Goal: Task Accomplishment & Management: Manage account settings

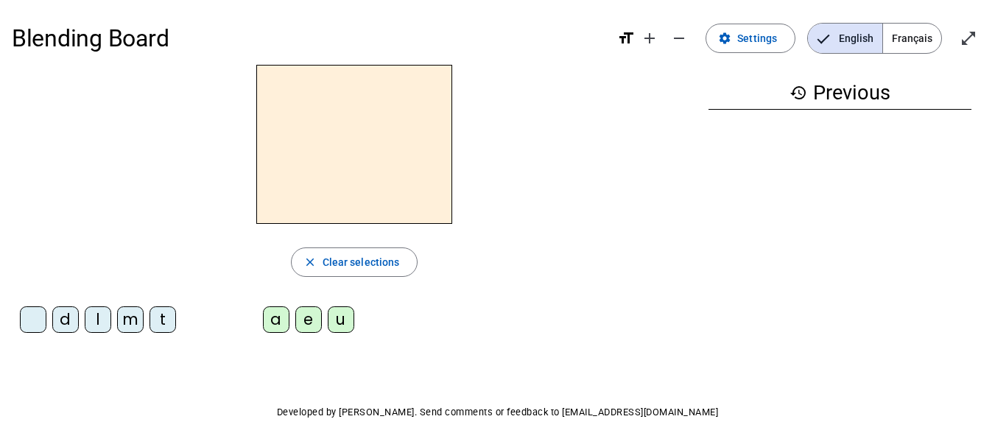
drag, startPoint x: 965, startPoint y: 34, endPoint x: 967, endPoint y: 137, distance: 103.1
click at [966, 38] on mat-icon "open_in_full" at bounding box center [968, 38] width 18 height 18
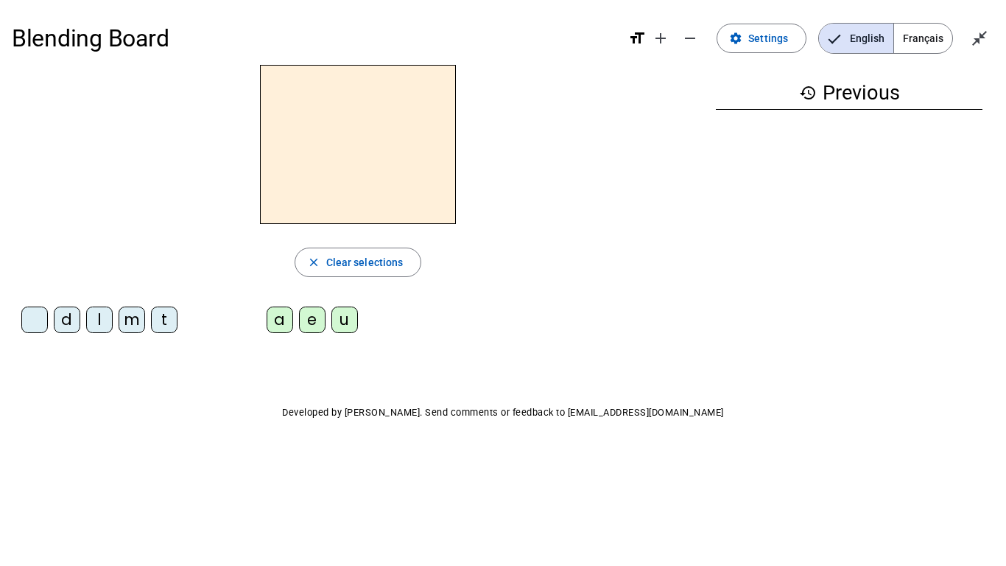
click at [88, 324] on div "l" at bounding box center [99, 319] width 27 height 27
click at [306, 325] on div "e" at bounding box center [312, 319] width 27 height 27
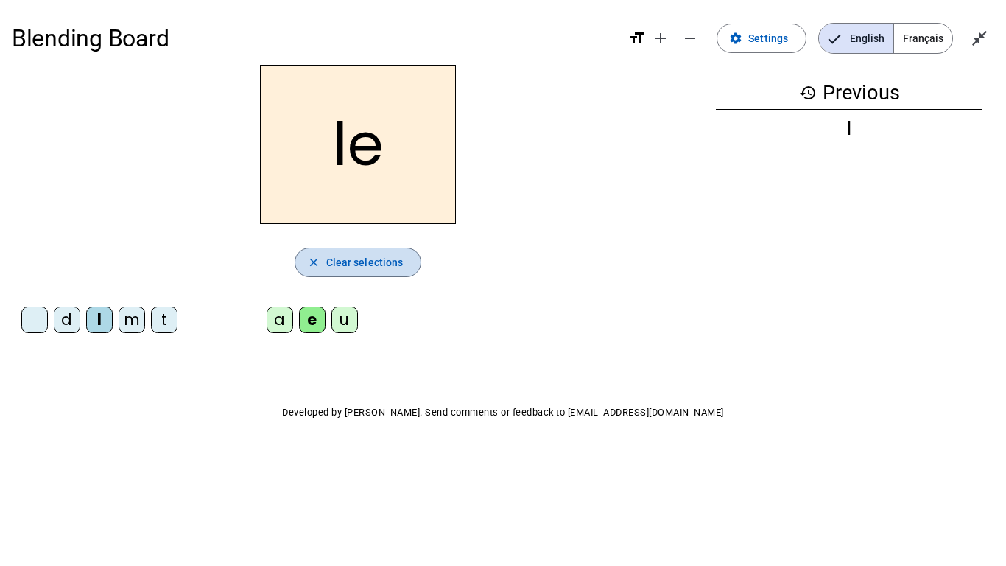
drag, startPoint x: 406, startPoint y: 267, endPoint x: 411, endPoint y: 259, distance: 9.0
click at [409, 263] on span "button" at bounding box center [358, 261] width 126 height 35
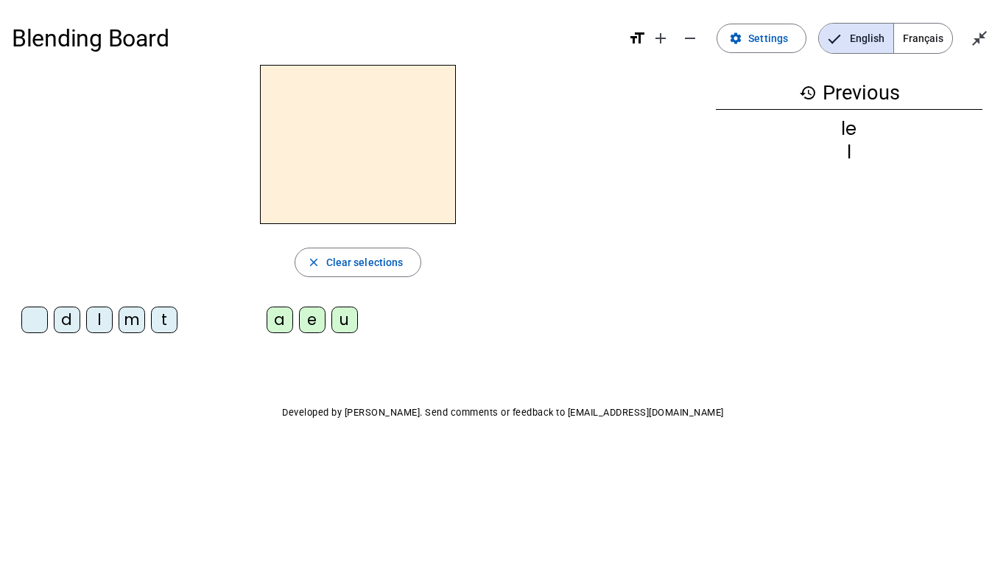
click at [104, 320] on div "l" at bounding box center [99, 319] width 27 height 27
click at [340, 320] on div "u" at bounding box center [344, 319] width 27 height 27
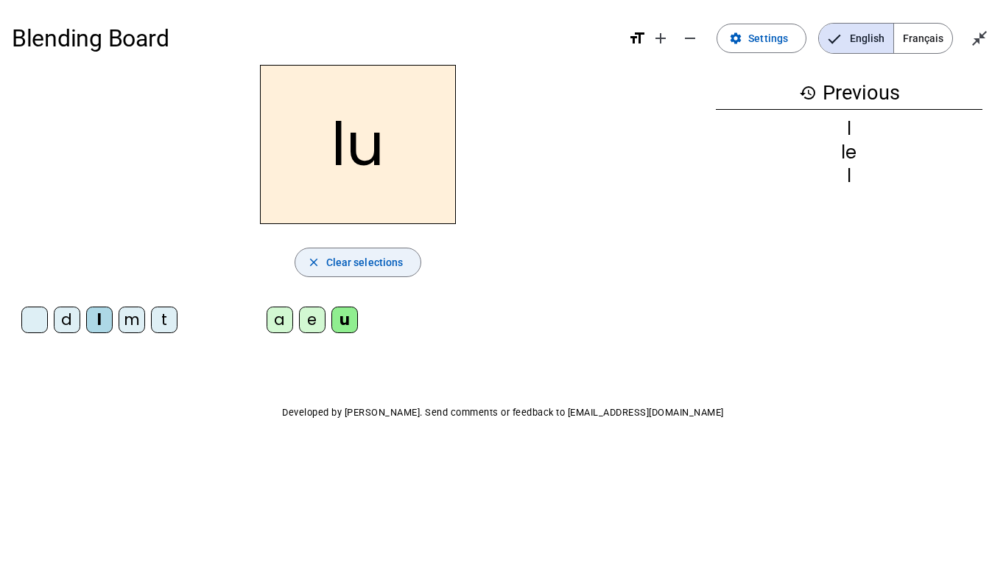
click at [385, 267] on span "Clear selections" at bounding box center [364, 262] width 77 height 18
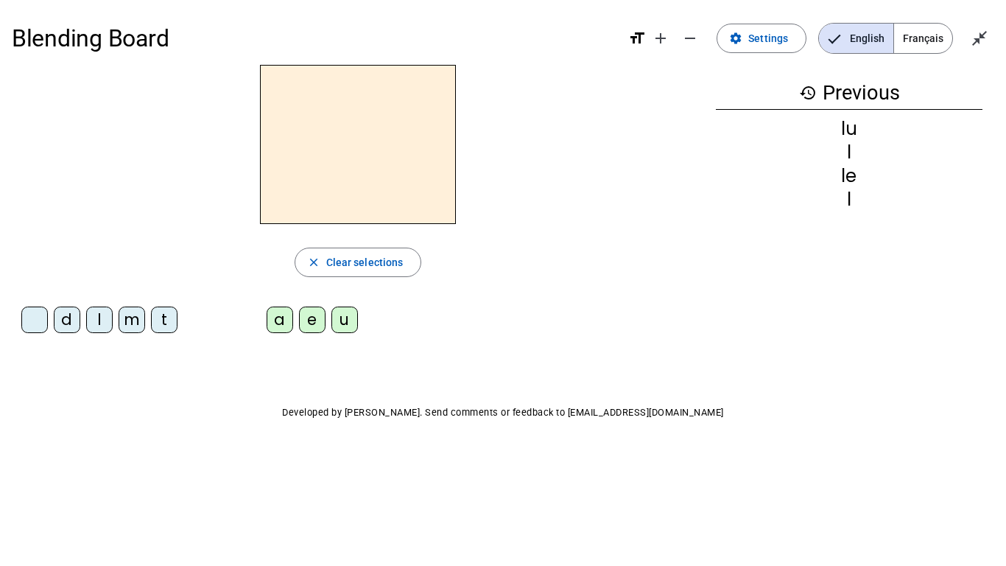
click at [166, 328] on div "t" at bounding box center [164, 319] width 27 height 27
click at [347, 326] on div "u" at bounding box center [344, 319] width 27 height 27
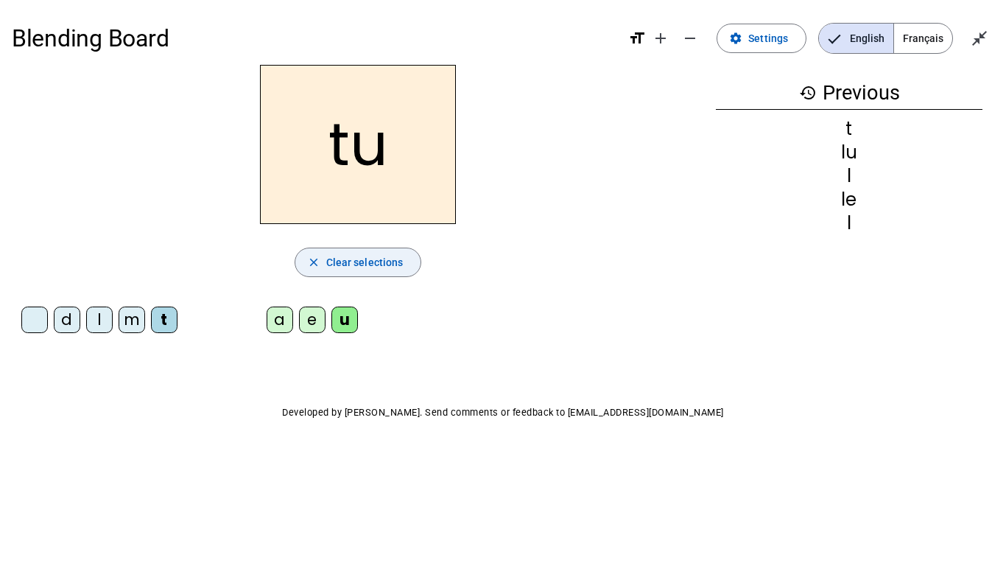
click at [359, 259] on span "Clear selections" at bounding box center [364, 262] width 77 height 18
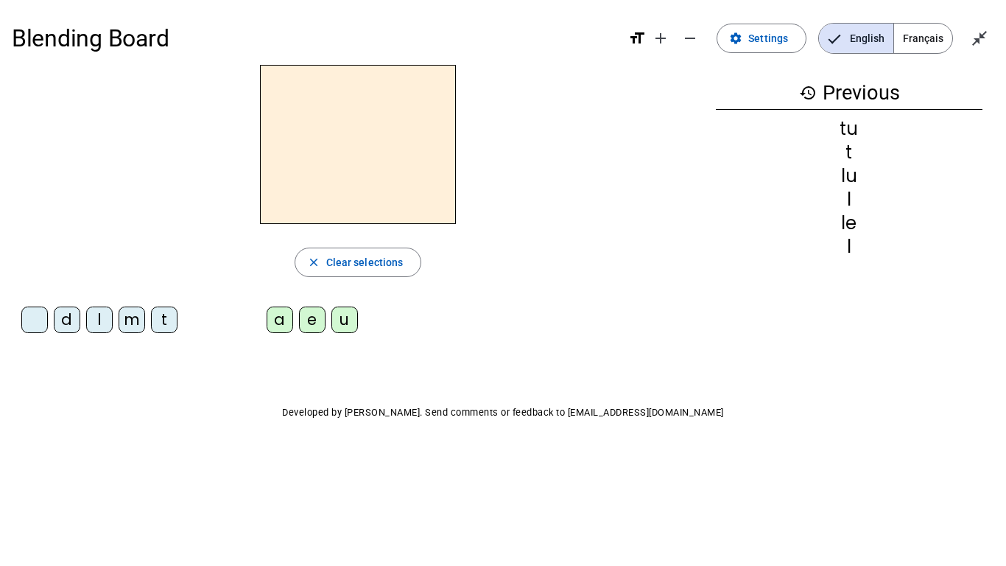
click at [77, 317] on div "d" at bounding box center [67, 319] width 27 height 27
click at [355, 328] on div "u" at bounding box center [344, 319] width 27 height 27
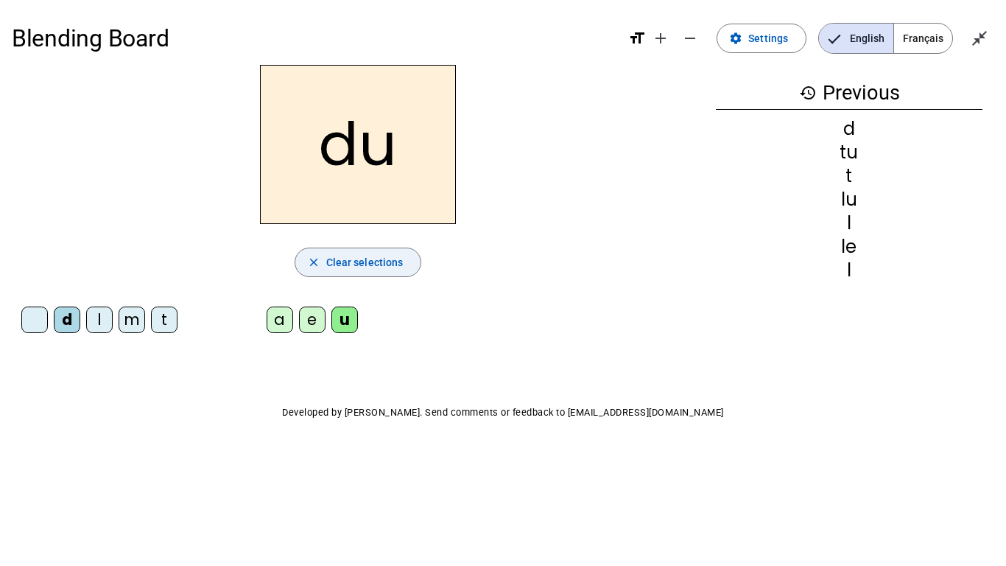
click at [355, 263] on span "Clear selections" at bounding box center [364, 262] width 77 height 18
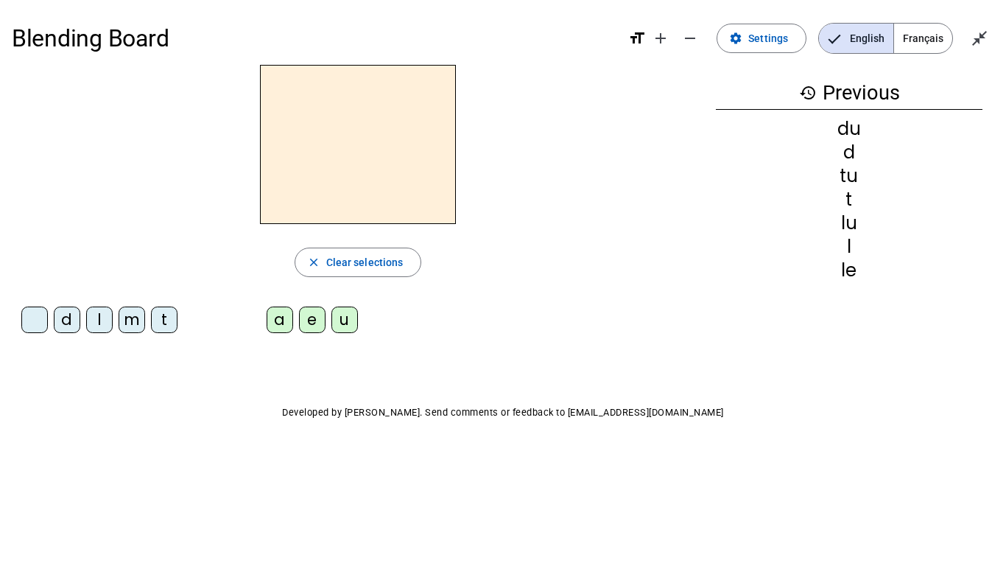
click at [64, 323] on div "d" at bounding box center [67, 319] width 27 height 27
click at [317, 324] on div "e" at bounding box center [312, 319] width 27 height 27
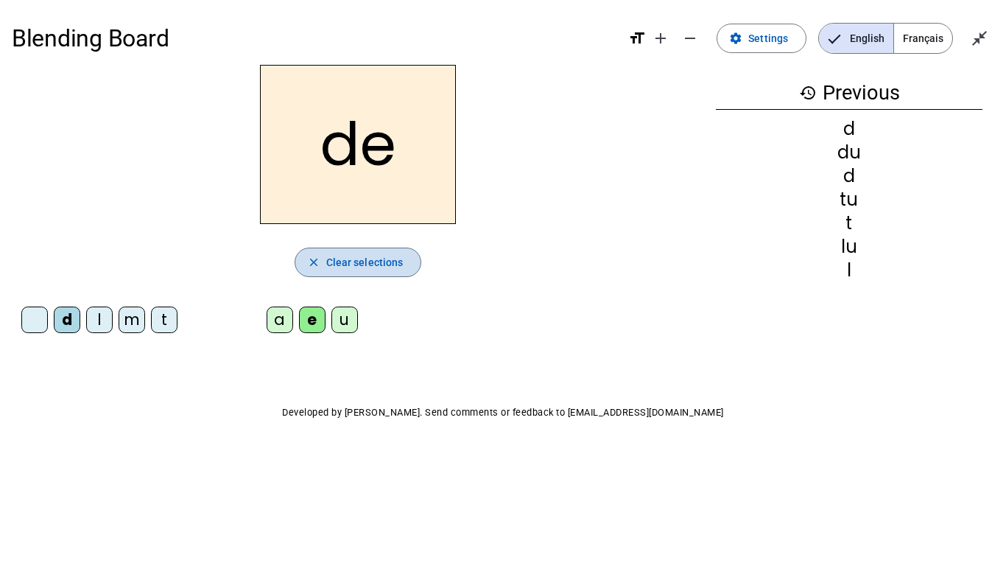
click at [323, 272] on span "button" at bounding box center [358, 261] width 126 height 35
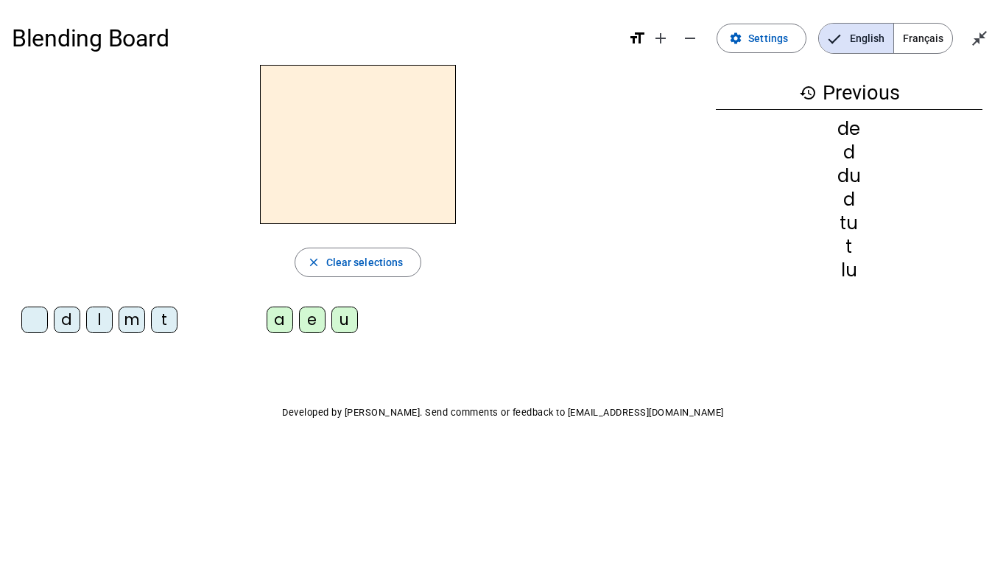
click at [158, 321] on div "t" at bounding box center [164, 319] width 27 height 27
click at [317, 323] on div "e" at bounding box center [312, 319] width 27 height 27
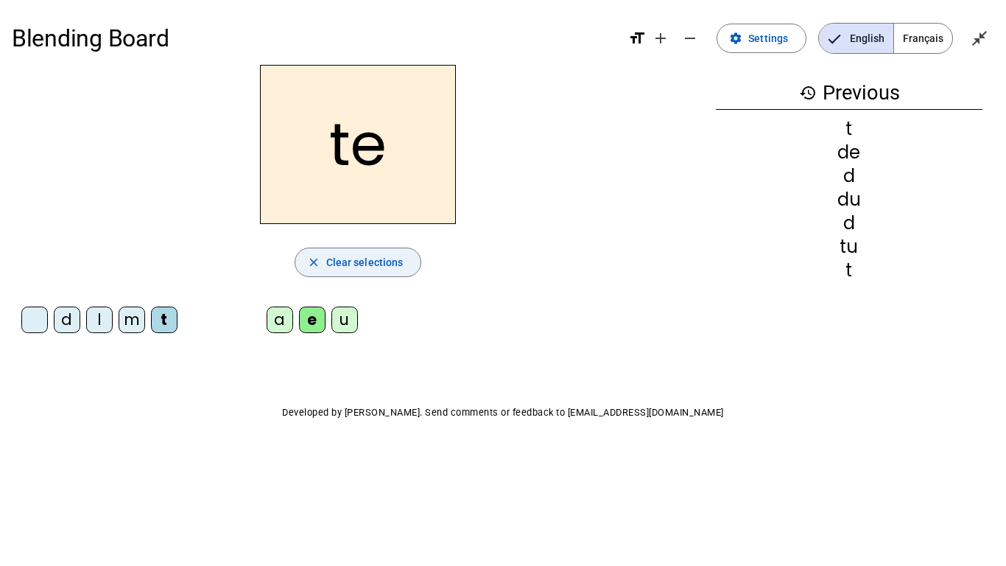
click at [372, 264] on span "Clear selections" at bounding box center [364, 262] width 77 height 18
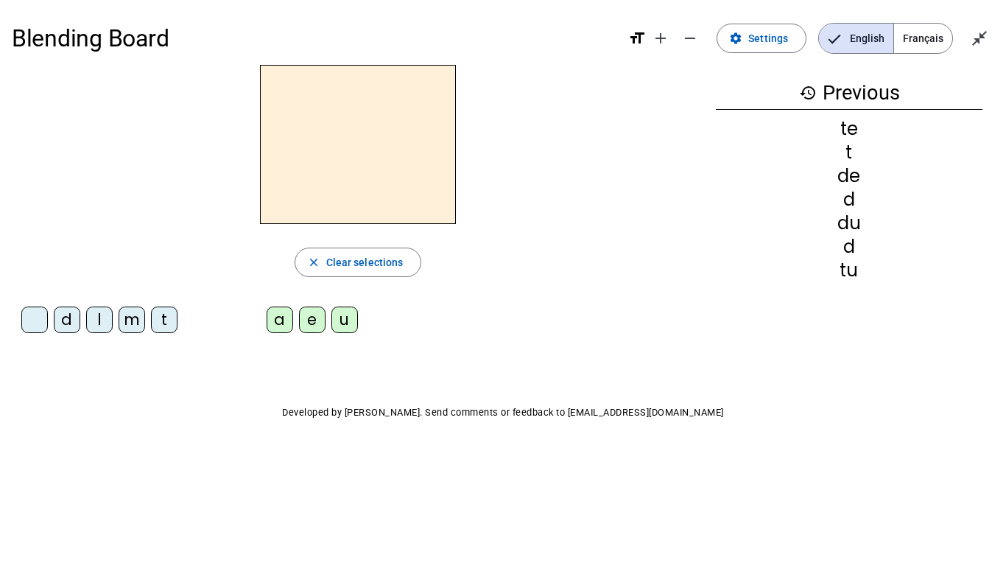
click at [174, 322] on div "t" at bounding box center [164, 319] width 27 height 27
click at [271, 322] on div "a" at bounding box center [280, 319] width 27 height 27
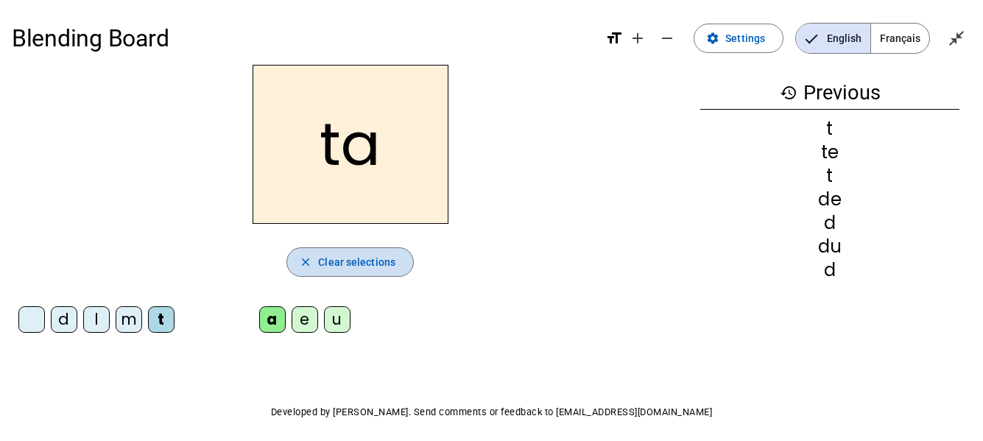
click at [314, 268] on span "button" at bounding box center [350, 261] width 126 height 35
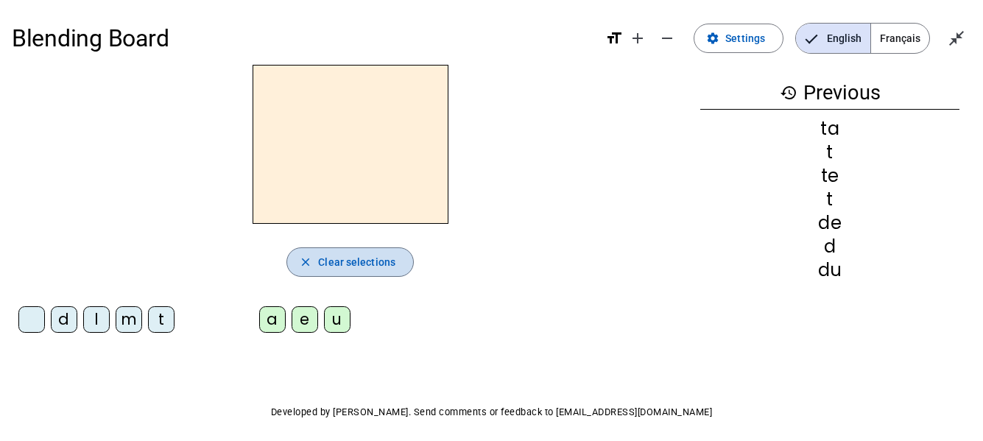
click at [348, 263] on span "Clear selections" at bounding box center [356, 262] width 77 height 18
click at [630, 242] on div "close Clear selections d l m t a e u" at bounding box center [350, 205] width 677 height 280
click at [91, 325] on div "l" at bounding box center [96, 319] width 27 height 27
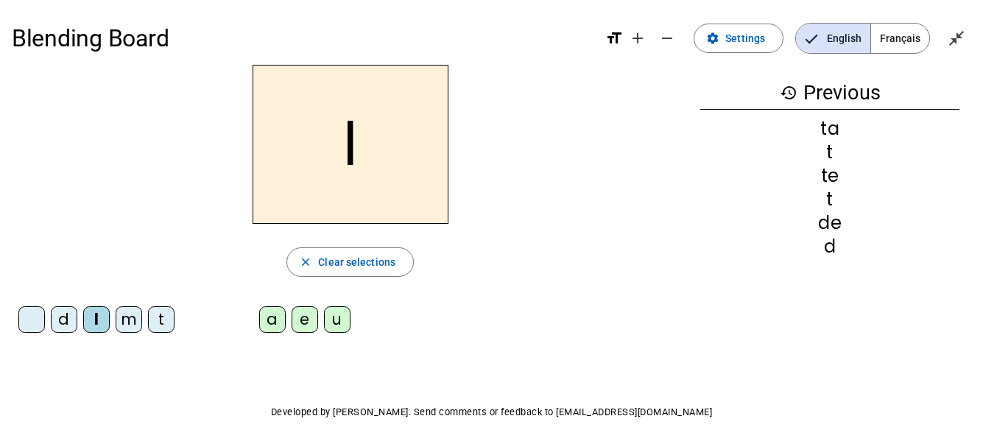
click at [307, 330] on div "e" at bounding box center [305, 319] width 27 height 27
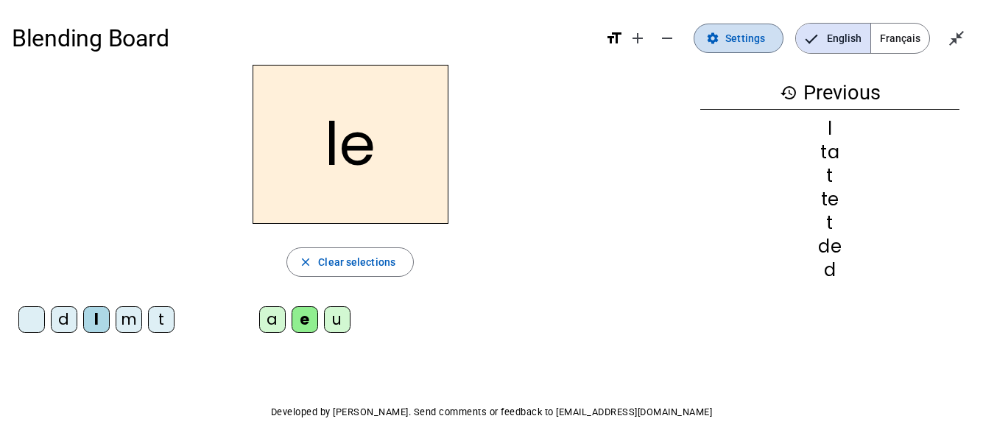
click at [725, 39] on span at bounding box center [738, 38] width 88 height 35
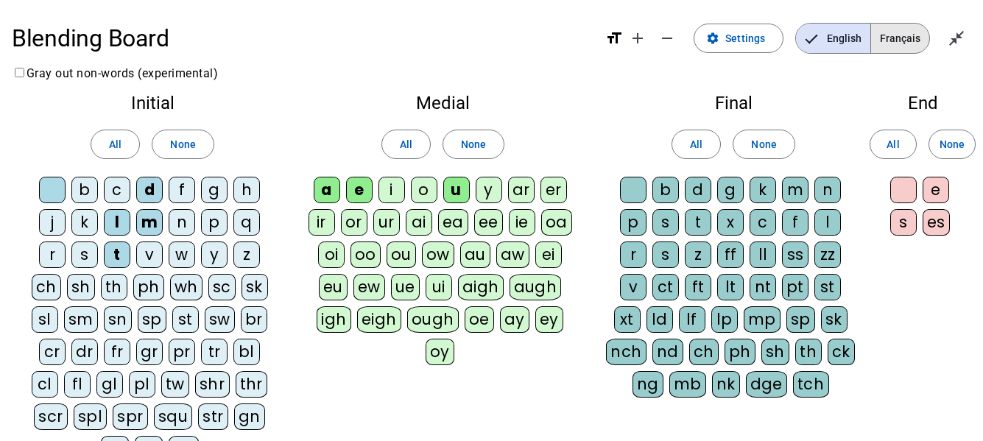
click at [906, 33] on span "Français" at bounding box center [900, 38] width 58 height 29
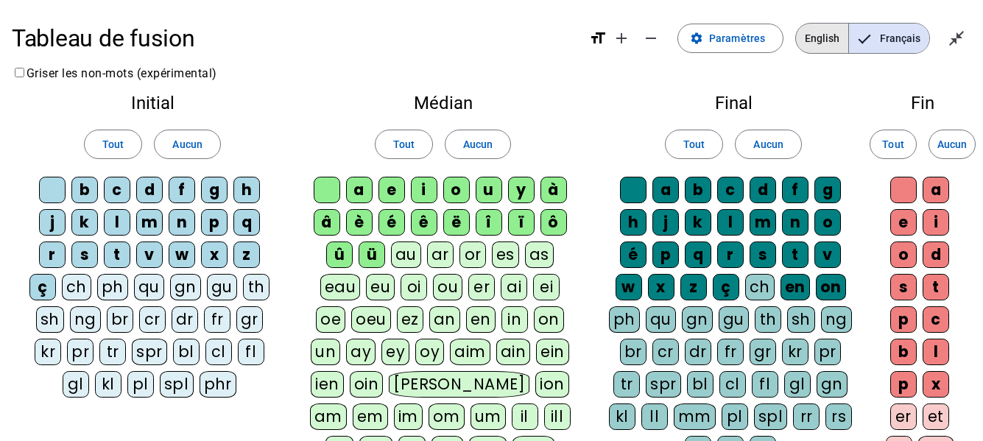
click at [835, 44] on span "English" at bounding box center [822, 38] width 52 height 29
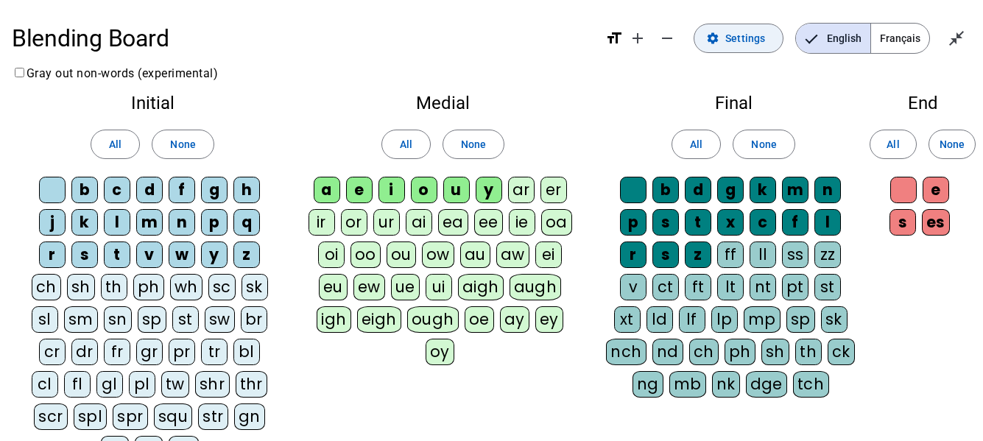
click at [726, 35] on span at bounding box center [738, 38] width 88 height 35
click at [739, 40] on span "Settings" at bounding box center [745, 38] width 40 height 18
click at [742, 35] on span "Settings" at bounding box center [745, 38] width 40 height 18
click at [893, 43] on span "Français" at bounding box center [900, 38] width 58 height 29
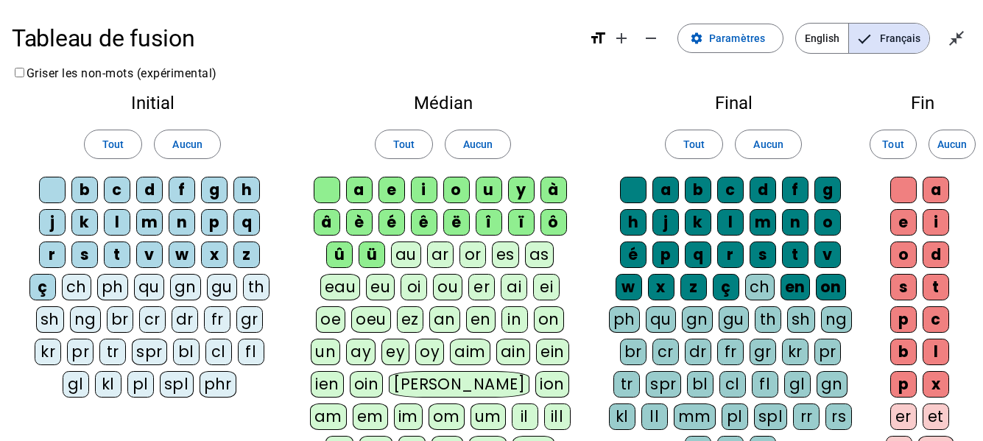
click at [155, 187] on div "d" at bounding box center [149, 190] width 27 height 27
click at [151, 191] on div "d" at bounding box center [149, 190] width 27 height 27
click at [94, 194] on div "b" at bounding box center [84, 190] width 27 height 27
click at [102, 194] on letter-bubble "b" at bounding box center [87, 193] width 32 height 32
click at [89, 192] on div "b" at bounding box center [84, 190] width 27 height 27
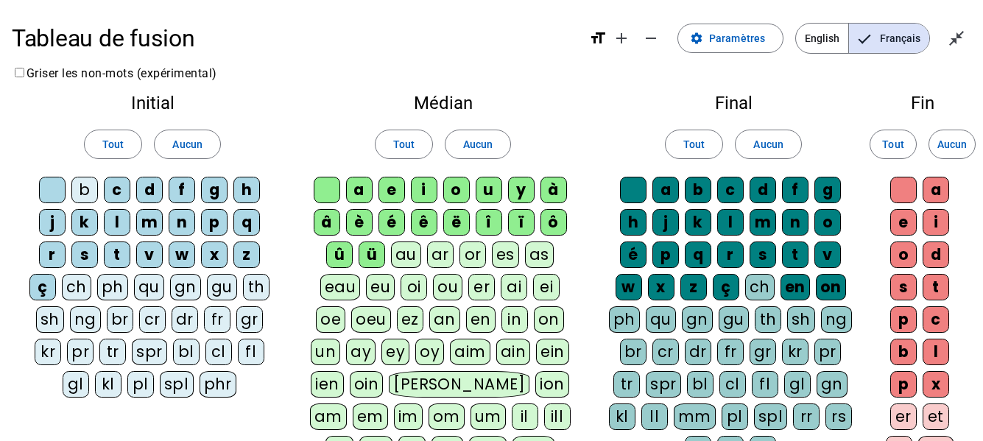
click at [119, 194] on div "c" at bounding box center [117, 190] width 27 height 27
click at [191, 191] on div "f" at bounding box center [182, 190] width 27 height 27
click at [219, 197] on div "g" at bounding box center [214, 190] width 27 height 27
click at [247, 191] on div "h" at bounding box center [246, 190] width 27 height 27
click at [60, 217] on div "j" at bounding box center [52, 222] width 27 height 27
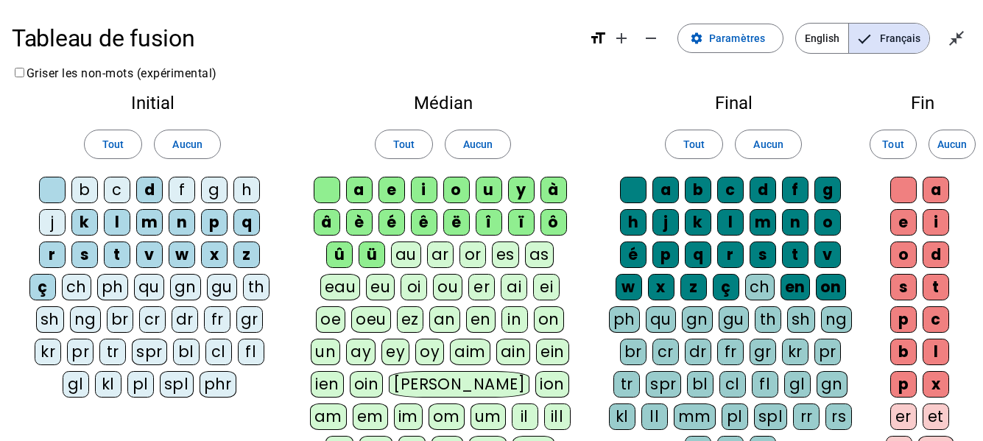
click at [71, 219] on letter-bubble "j" at bounding box center [55, 225] width 32 height 32
click at [52, 228] on div "j" at bounding box center [52, 222] width 27 height 27
click at [87, 231] on div "k" at bounding box center [84, 222] width 27 height 27
click at [180, 225] on div "n" at bounding box center [182, 222] width 27 height 27
click at [211, 219] on div "p" at bounding box center [214, 222] width 27 height 27
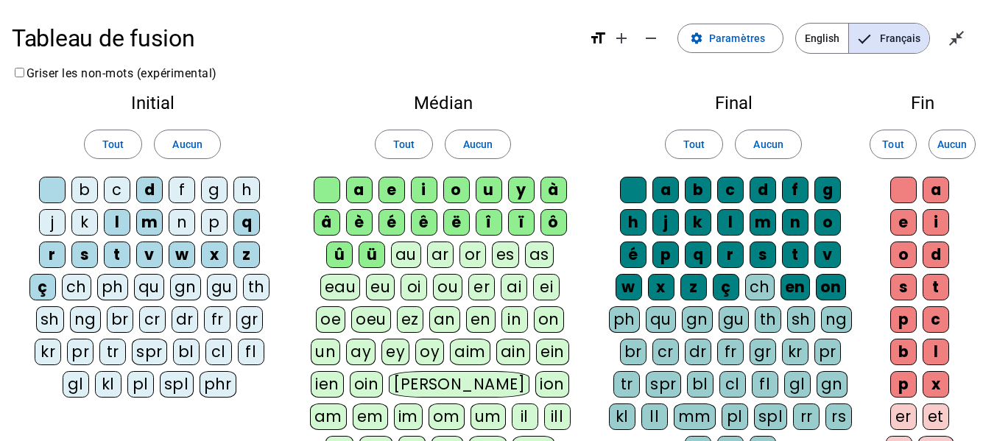
click at [245, 223] on div "q" at bounding box center [246, 222] width 27 height 27
click at [48, 256] on div "r" at bounding box center [52, 255] width 27 height 27
click at [81, 256] on div "s" at bounding box center [84, 255] width 27 height 27
click at [152, 256] on div "v" at bounding box center [149, 255] width 27 height 27
click at [186, 255] on div "w" at bounding box center [182, 255] width 27 height 27
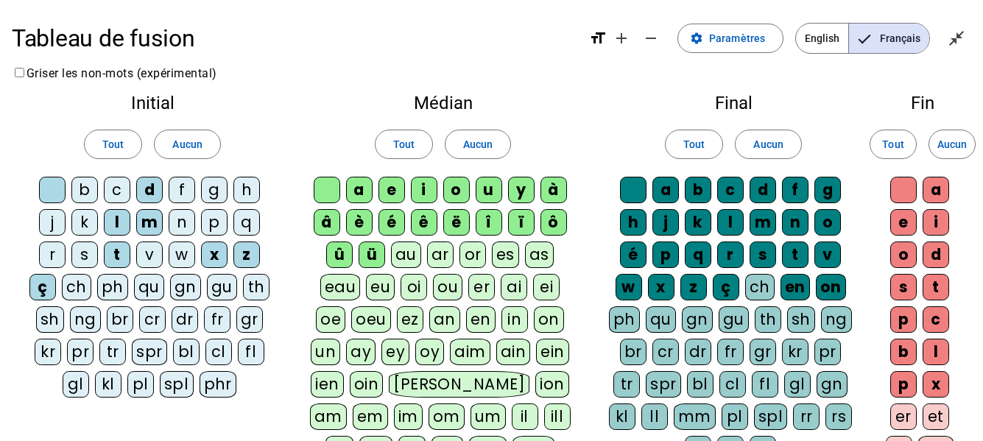
click at [216, 259] on div "x" at bounding box center [214, 255] width 27 height 27
click at [250, 248] on div "z" at bounding box center [246, 255] width 27 height 27
click at [51, 290] on div "ç" at bounding box center [42, 287] width 27 height 27
click at [364, 189] on div "a" at bounding box center [359, 190] width 27 height 27
click at [376, 195] on letter-bubble "a" at bounding box center [362, 193] width 32 height 32
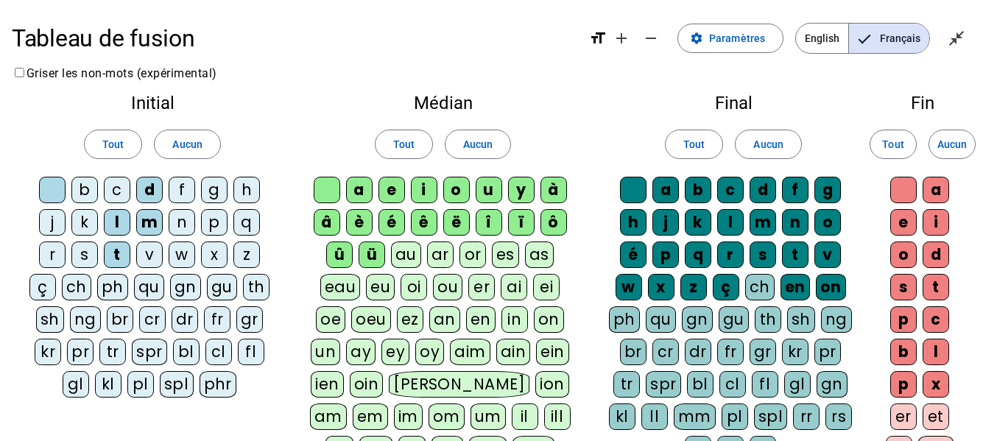
click at [426, 191] on div "i" at bounding box center [424, 190] width 27 height 27
click at [447, 194] on div "o" at bounding box center [456, 190] width 27 height 27
click at [528, 192] on div "y" at bounding box center [521, 190] width 27 height 27
click at [555, 191] on div "à" at bounding box center [553, 190] width 27 height 27
click at [337, 223] on div "â" at bounding box center [327, 222] width 27 height 27
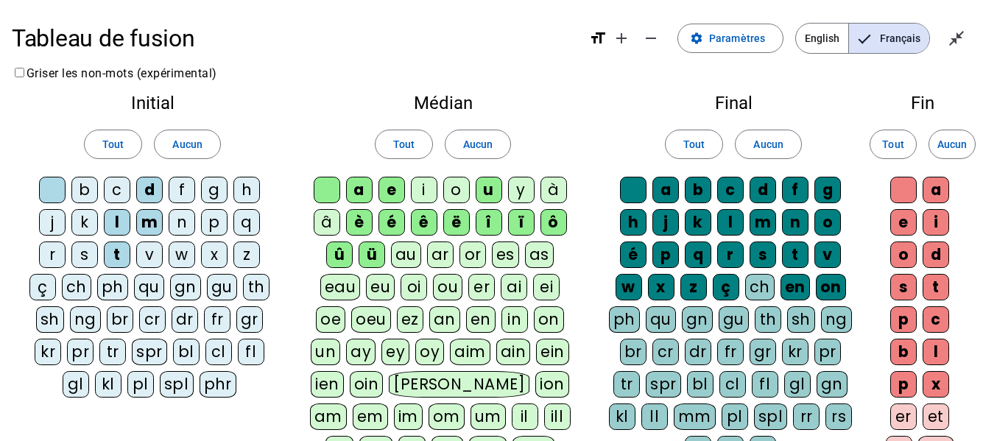
click at [356, 221] on div "è" at bounding box center [359, 222] width 27 height 27
click at [388, 226] on div "é" at bounding box center [391, 222] width 27 height 27
click at [426, 220] on div "ê" at bounding box center [424, 222] width 27 height 27
click at [454, 225] on div "ë" at bounding box center [456, 222] width 27 height 27
click at [499, 219] on div "î" at bounding box center [489, 222] width 27 height 27
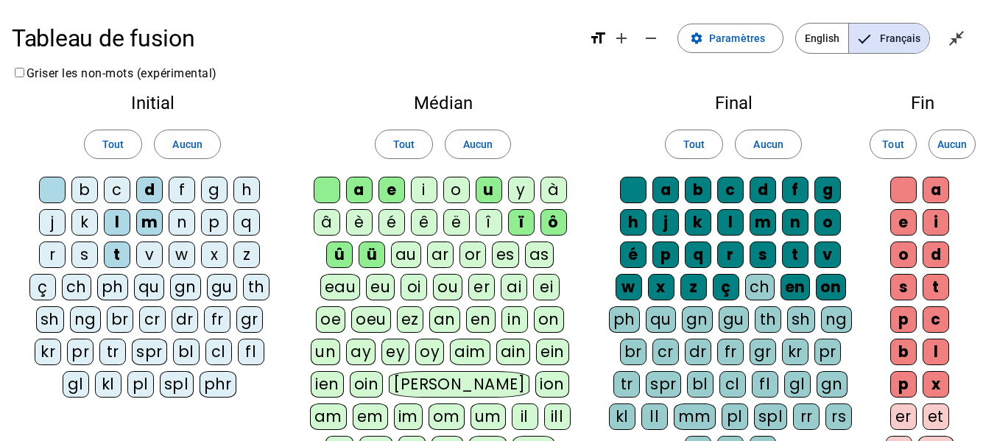
click at [530, 221] on div "ï" at bounding box center [521, 222] width 27 height 27
click at [550, 218] on div "ô" at bounding box center [553, 222] width 27 height 27
click at [329, 253] on div "û" at bounding box center [339, 255] width 27 height 27
click at [365, 252] on div "ü" at bounding box center [372, 255] width 27 height 27
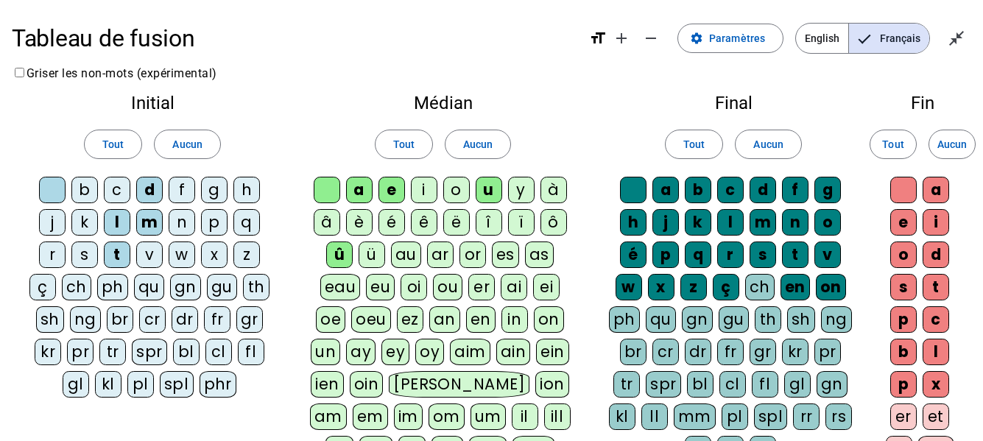
click at [342, 256] on div "û" at bounding box center [339, 255] width 27 height 27
click at [730, 227] on div "l" at bounding box center [730, 222] width 27 height 27
click at [761, 190] on div "d" at bounding box center [763, 190] width 27 height 27
click at [762, 195] on div "d" at bounding box center [763, 190] width 27 height 27
click at [724, 225] on div "l" at bounding box center [730, 222] width 27 height 27
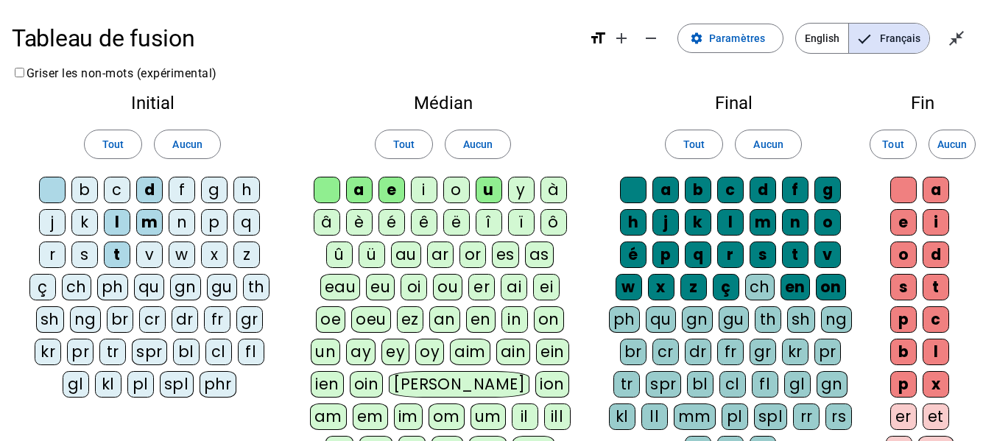
click at [653, 191] on div "a" at bounding box center [665, 190] width 27 height 27
click at [698, 191] on div "b" at bounding box center [698, 190] width 27 height 27
click at [727, 188] on div "c" at bounding box center [730, 190] width 27 height 27
click at [794, 192] on div "f" at bounding box center [795, 190] width 27 height 27
click at [822, 191] on div "g" at bounding box center [827, 190] width 27 height 27
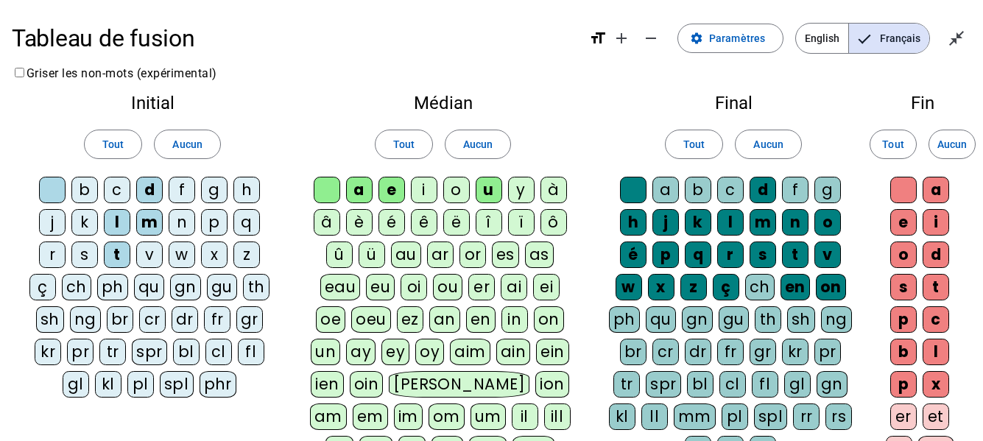
click at [628, 224] on div "h" at bounding box center [633, 222] width 27 height 27
click at [661, 223] on div "j" at bounding box center [665, 222] width 27 height 27
click at [696, 225] on div "k" at bounding box center [698, 222] width 27 height 27
click at [801, 227] on div "n" at bounding box center [795, 222] width 27 height 27
click at [826, 225] on div "o" at bounding box center [827, 222] width 27 height 27
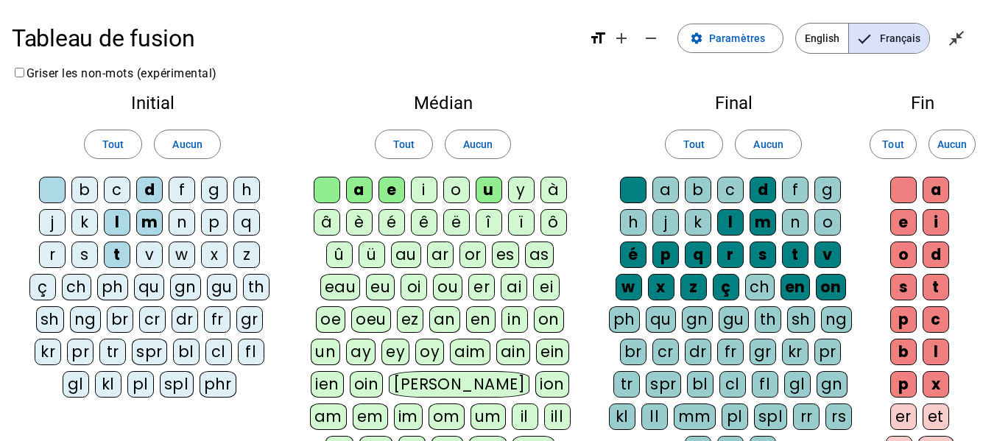
click at [639, 256] on div "é" at bounding box center [633, 255] width 27 height 27
click at [667, 258] on div "p" at bounding box center [665, 255] width 27 height 27
click at [699, 256] on div "q" at bounding box center [698, 255] width 27 height 27
click at [725, 258] on div "r" at bounding box center [730, 255] width 27 height 27
click at [760, 256] on div "s" at bounding box center [763, 255] width 27 height 27
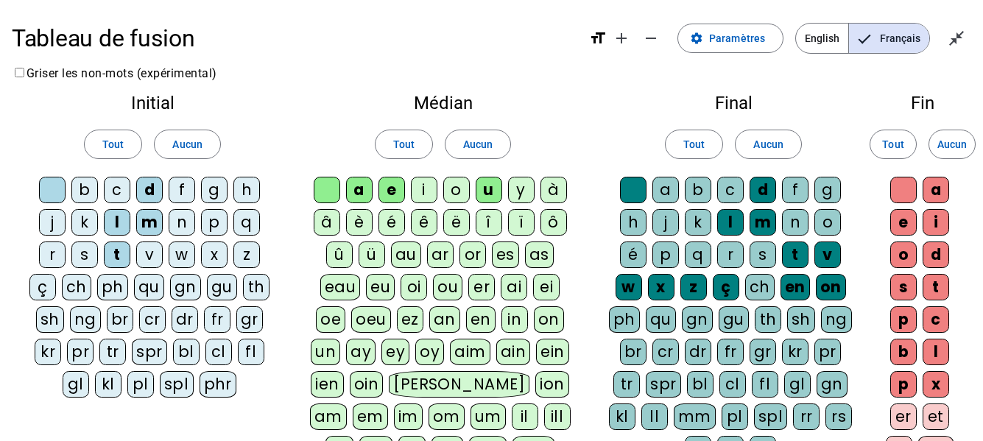
click at [821, 258] on div "v" at bounding box center [827, 255] width 27 height 27
click at [620, 285] on div "w" at bounding box center [629, 287] width 27 height 27
click at [661, 286] on div "x" at bounding box center [661, 287] width 27 height 27
click at [689, 291] on div "z" at bounding box center [693, 287] width 27 height 27
click at [730, 291] on div "ç" at bounding box center [726, 287] width 27 height 27
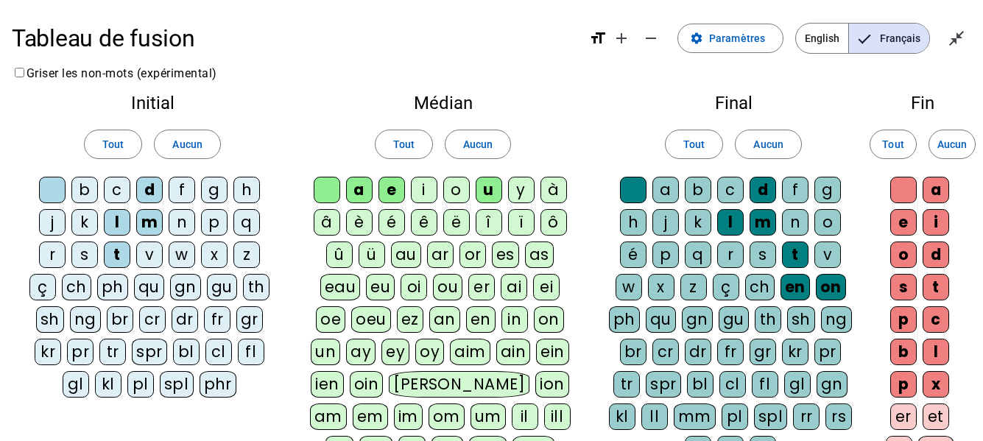
click at [794, 286] on div "en" at bounding box center [795, 287] width 29 height 27
click at [832, 288] on div "on" at bounding box center [831, 287] width 30 height 27
click at [964, 146] on span "Aucun" at bounding box center [951, 144] width 29 height 18
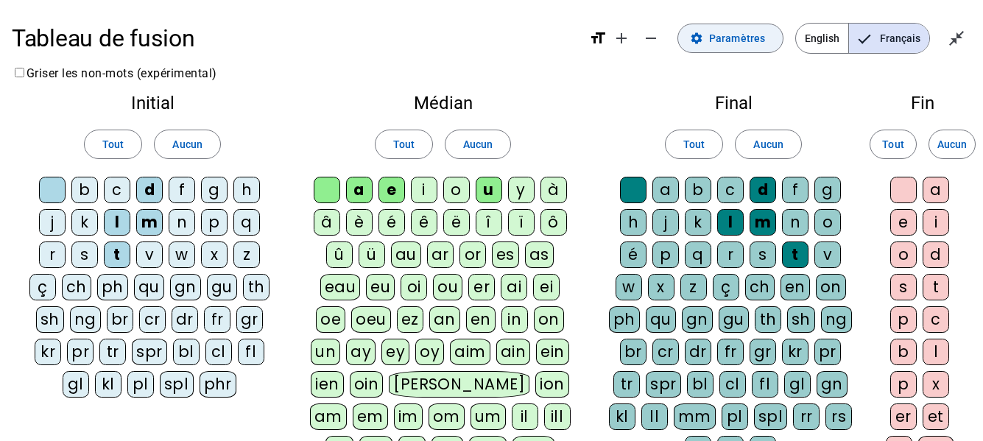
click at [730, 33] on span "Paramètres" at bounding box center [737, 38] width 56 height 18
click at [958, 41] on mat-icon "close_fullscreen" at bounding box center [957, 38] width 18 height 18
click at [958, 41] on mat-icon "open_in_full" at bounding box center [957, 38] width 18 height 18
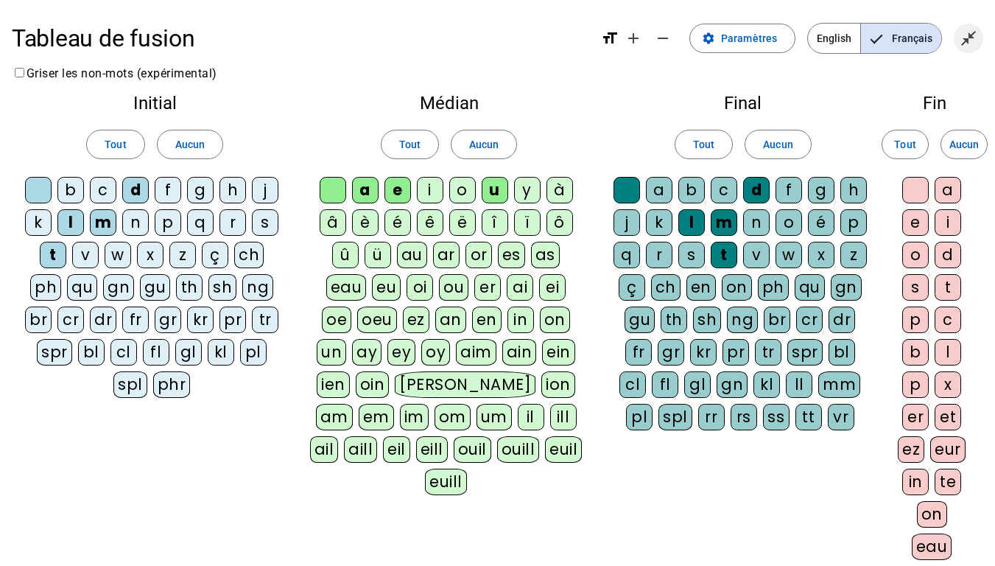
click at [968, 42] on mat-icon "close_fullscreen" at bounding box center [968, 38] width 18 height 18
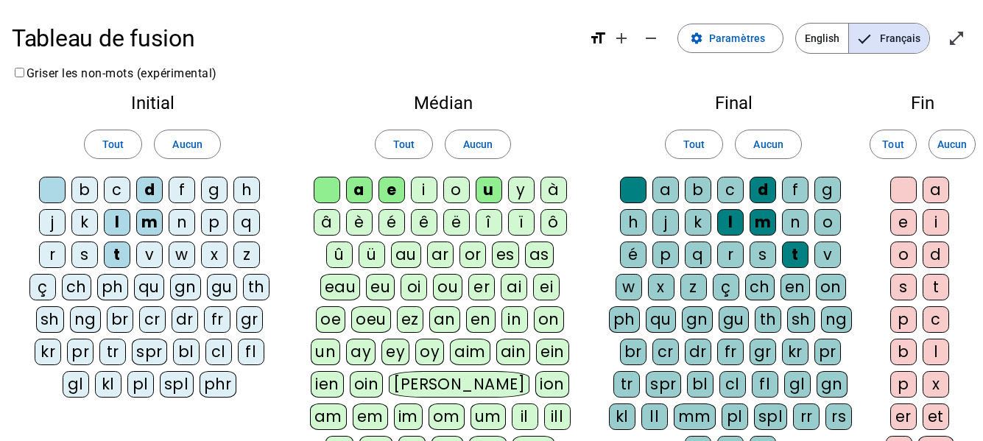
click at [604, 39] on mat-icon "format_size" at bounding box center [598, 38] width 18 height 18
click at [892, 36] on span "Français" at bounding box center [889, 38] width 80 height 29
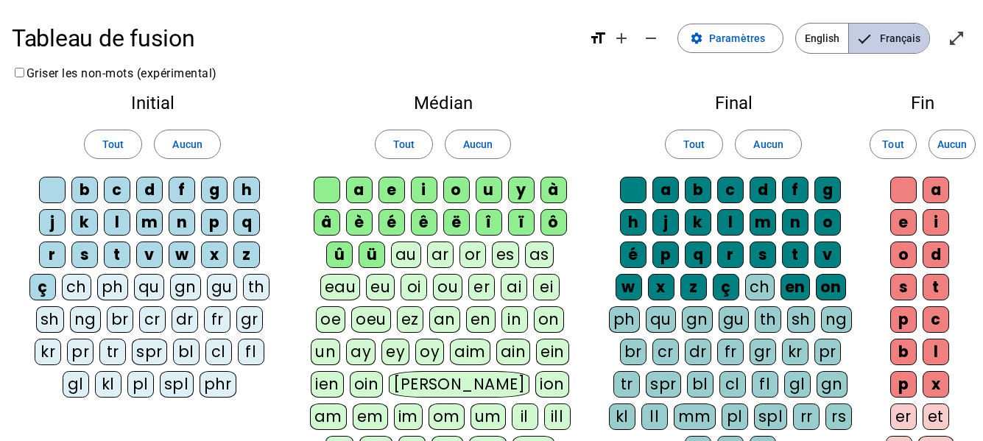
click at [908, 35] on span "Français" at bounding box center [889, 38] width 80 height 29
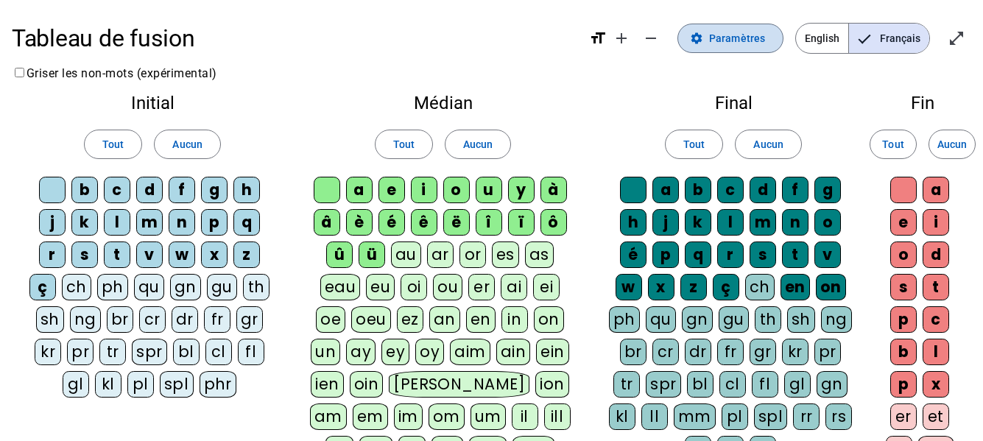
click at [739, 44] on span "Paramètres" at bounding box center [737, 38] width 56 height 18
click at [733, 46] on span "Paramètres" at bounding box center [737, 38] width 56 height 18
click at [810, 32] on span "English" at bounding box center [822, 38] width 52 height 29
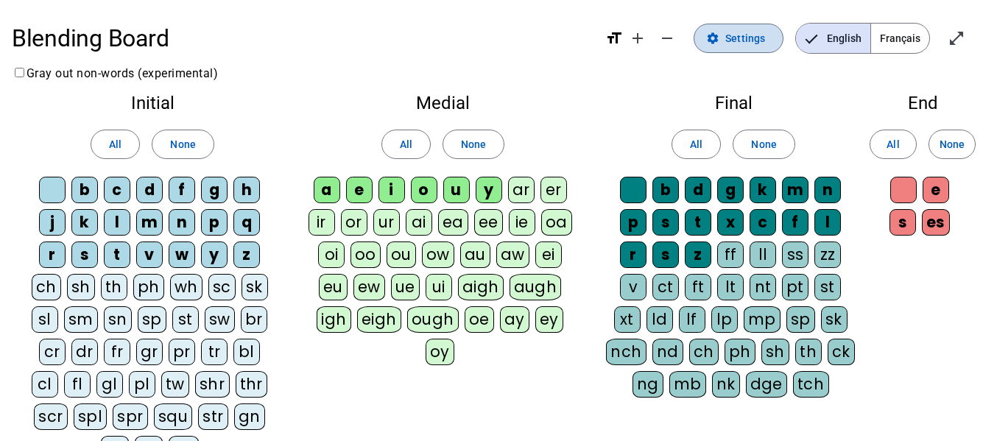
click at [757, 38] on span "Settings" at bounding box center [745, 38] width 40 height 18
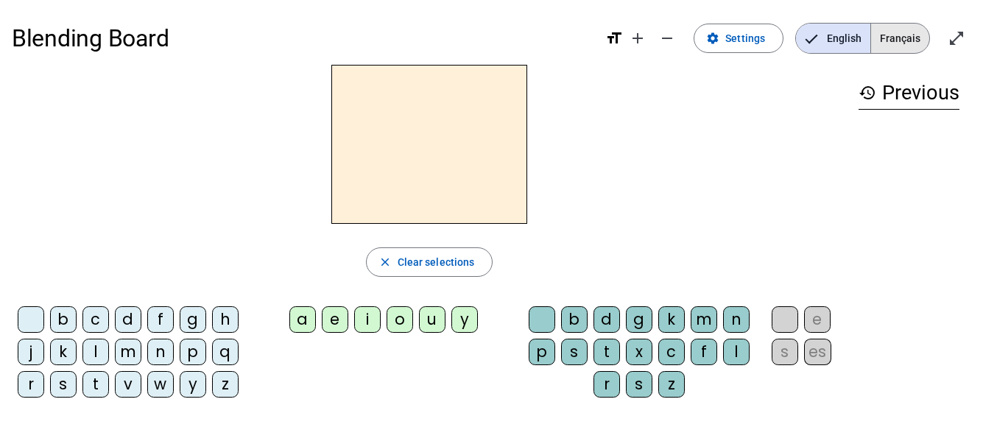
click at [915, 36] on span "Français" at bounding box center [900, 38] width 58 height 29
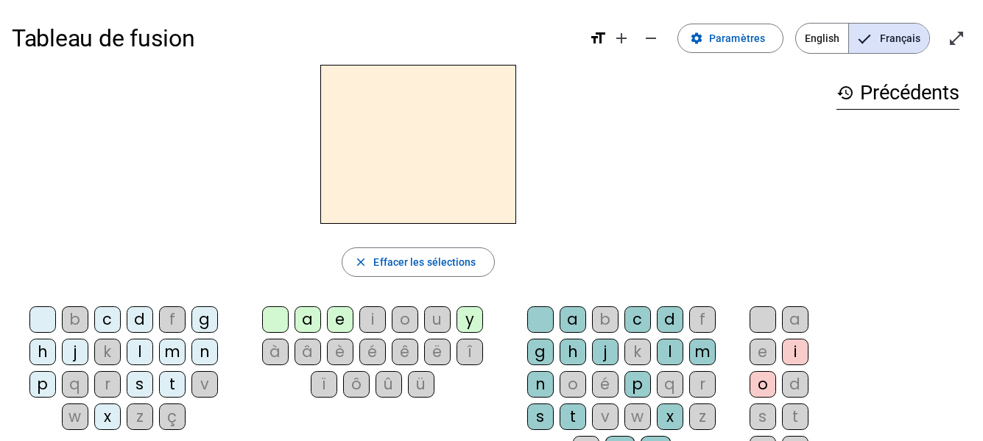
click at [144, 214] on div at bounding box center [418, 144] width 813 height 159
click at [76, 317] on div "b" at bounding box center [75, 319] width 27 height 27
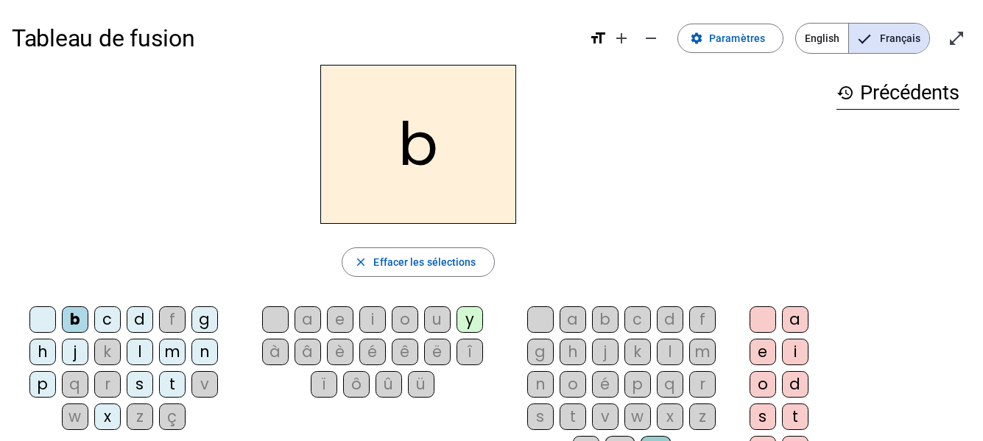
click at [84, 317] on div "b" at bounding box center [75, 319] width 27 height 27
click at [457, 268] on span "Effacer les sélections" at bounding box center [424, 262] width 102 height 18
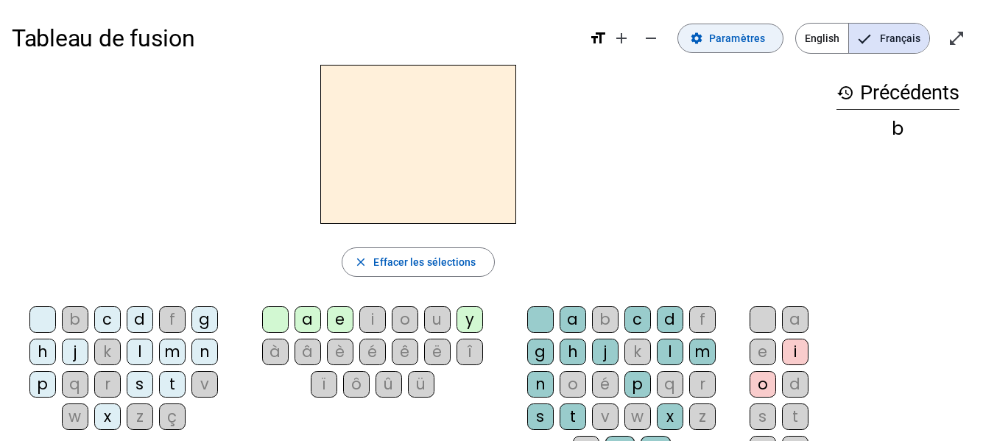
click at [748, 52] on span at bounding box center [730, 38] width 105 height 35
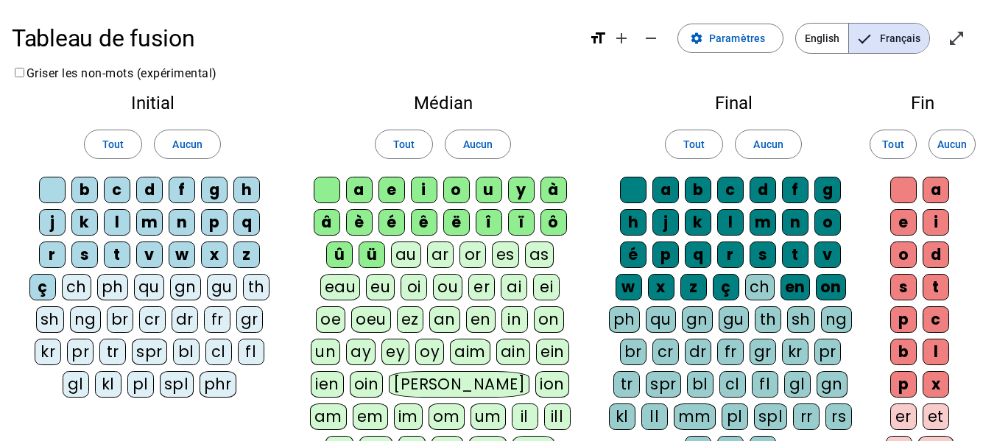
click at [834, 96] on h2 "Final" at bounding box center [734, 103] width 258 height 18
click at [89, 195] on div "b" at bounding box center [84, 190] width 27 height 27
click at [82, 191] on div "b" at bounding box center [84, 190] width 27 height 27
click at [116, 197] on div "c" at bounding box center [117, 190] width 27 height 27
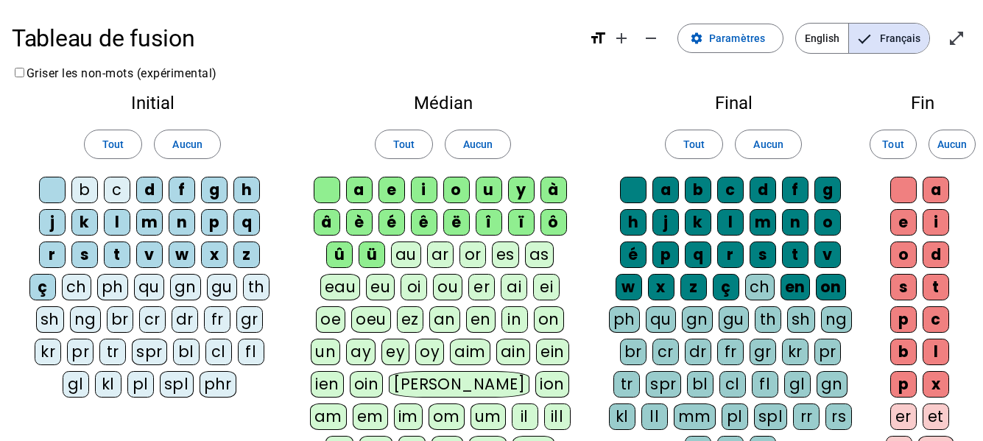
click at [190, 189] on div "f" at bounding box center [182, 190] width 27 height 27
click at [210, 193] on div "g" at bounding box center [214, 190] width 27 height 27
click at [248, 191] on div "h" at bounding box center [246, 190] width 27 height 27
click at [52, 228] on div "j" at bounding box center [52, 222] width 27 height 27
click at [85, 221] on div "k" at bounding box center [84, 222] width 27 height 27
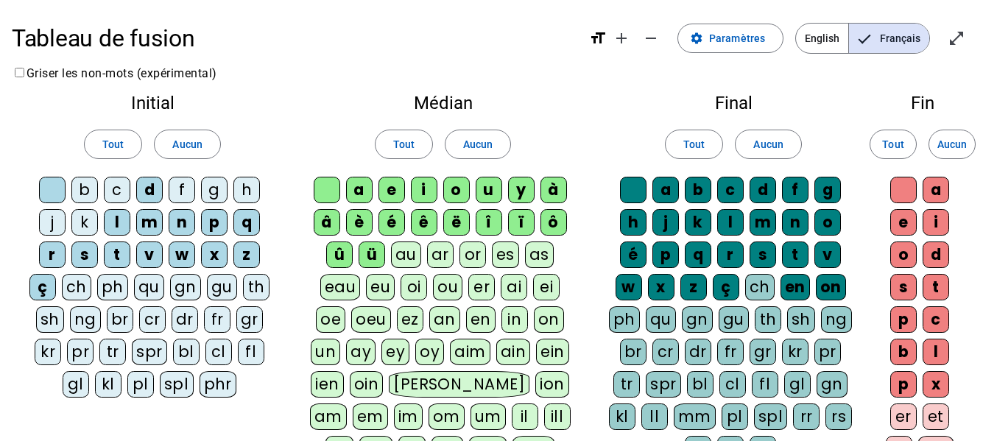
click at [184, 221] on div "n" at bounding box center [182, 222] width 27 height 27
click at [216, 217] on div "p" at bounding box center [214, 222] width 27 height 27
click at [244, 216] on div "q" at bounding box center [246, 222] width 27 height 27
click at [49, 262] on div "r" at bounding box center [52, 255] width 27 height 27
click at [82, 261] on div "s" at bounding box center [84, 255] width 27 height 27
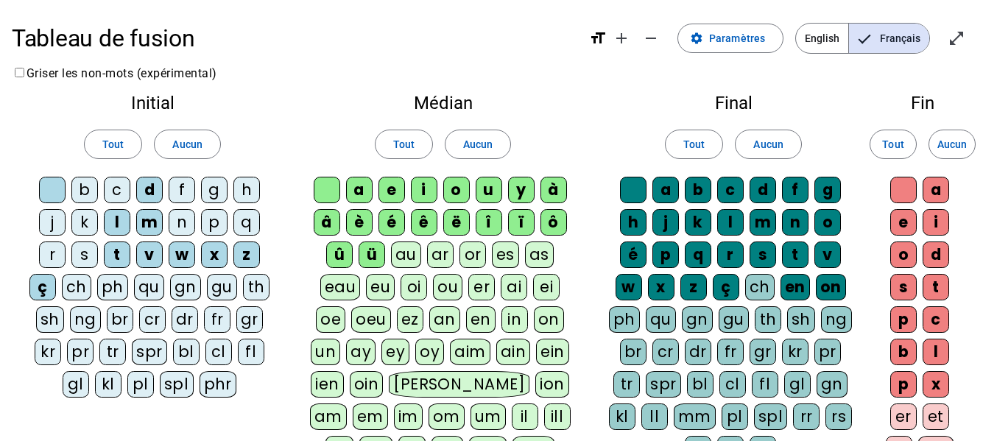
click at [153, 255] on div "v" at bounding box center [149, 255] width 27 height 27
click at [179, 255] on div "w" at bounding box center [182, 255] width 27 height 27
click at [208, 256] on div "x" at bounding box center [214, 255] width 27 height 27
click at [253, 254] on div "z" at bounding box center [246, 255] width 27 height 27
click at [40, 289] on div "ç" at bounding box center [42, 287] width 27 height 27
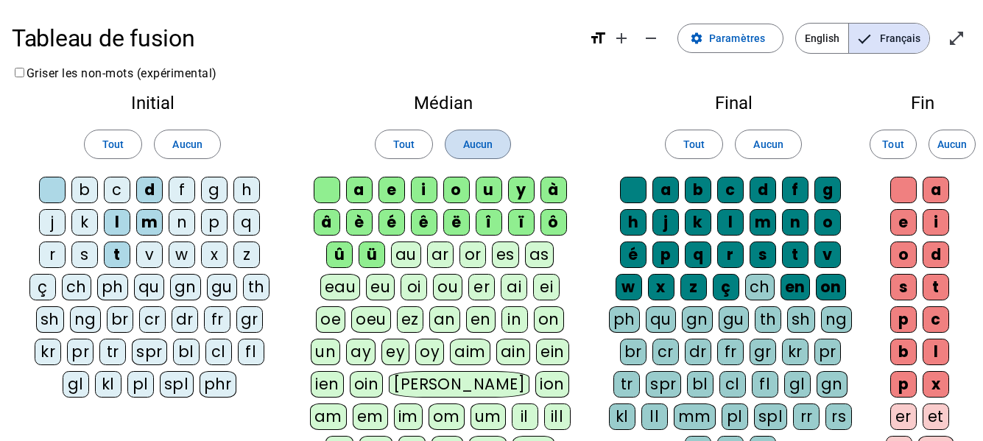
click at [482, 143] on span "Aucun" at bounding box center [477, 144] width 29 height 18
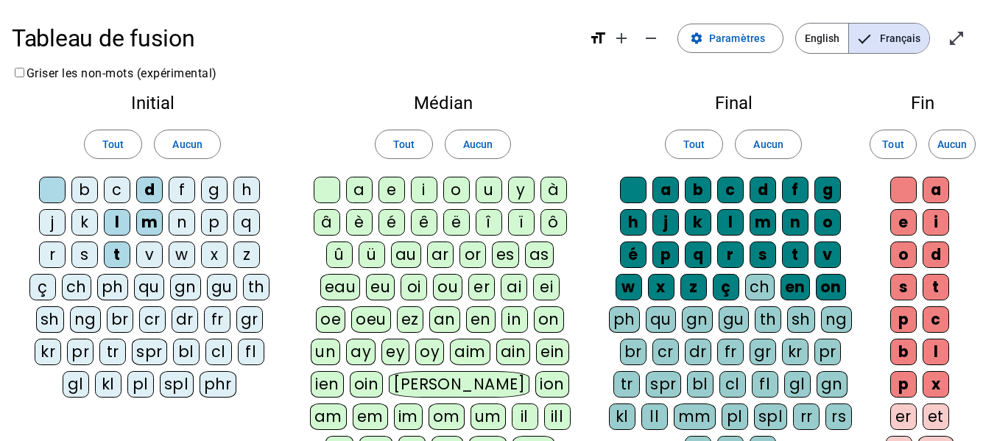
click at [357, 187] on div "a" at bounding box center [359, 190] width 27 height 27
click at [396, 190] on div "e" at bounding box center [391, 190] width 27 height 27
click at [496, 191] on div "u" at bounding box center [489, 190] width 27 height 27
click at [770, 144] on span "Aucun" at bounding box center [767, 144] width 29 height 18
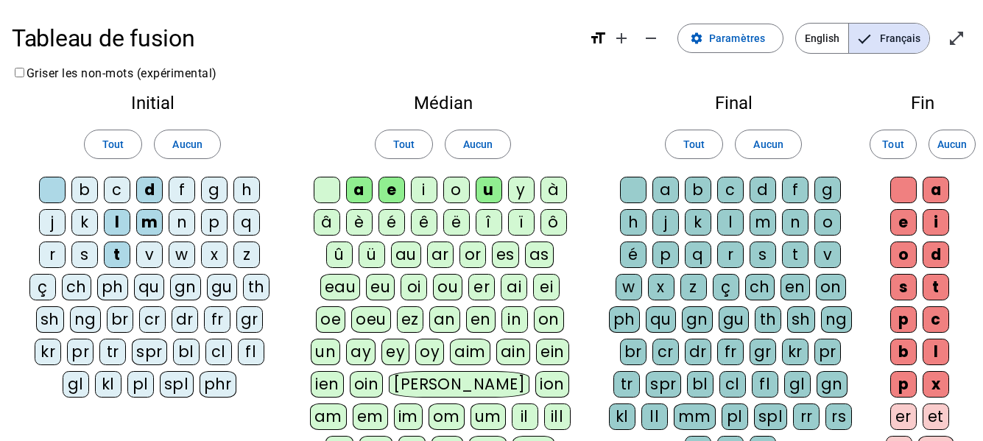
click at [769, 191] on div "d" at bounding box center [763, 190] width 27 height 27
click at [736, 214] on div "l" at bounding box center [730, 222] width 27 height 27
click at [758, 224] on div "m" at bounding box center [763, 222] width 27 height 27
click at [795, 256] on div "t" at bounding box center [795, 255] width 27 height 27
click at [662, 187] on div "a" at bounding box center [665, 190] width 27 height 27
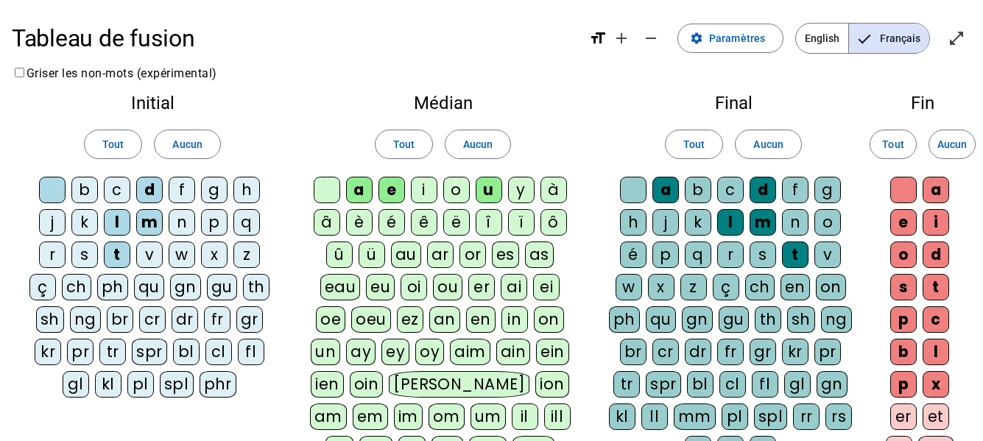
click at [826, 222] on div "o" at bounding box center [827, 222] width 27 height 27
click at [836, 221] on div "o" at bounding box center [827, 222] width 27 height 27
click at [960, 152] on span "Aucun" at bounding box center [951, 144] width 29 height 18
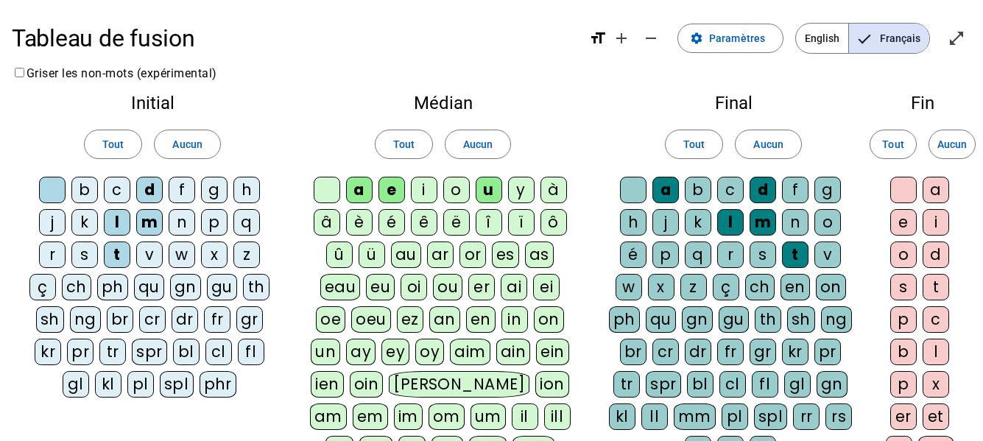
click at [941, 195] on div "a" at bounding box center [936, 190] width 27 height 27
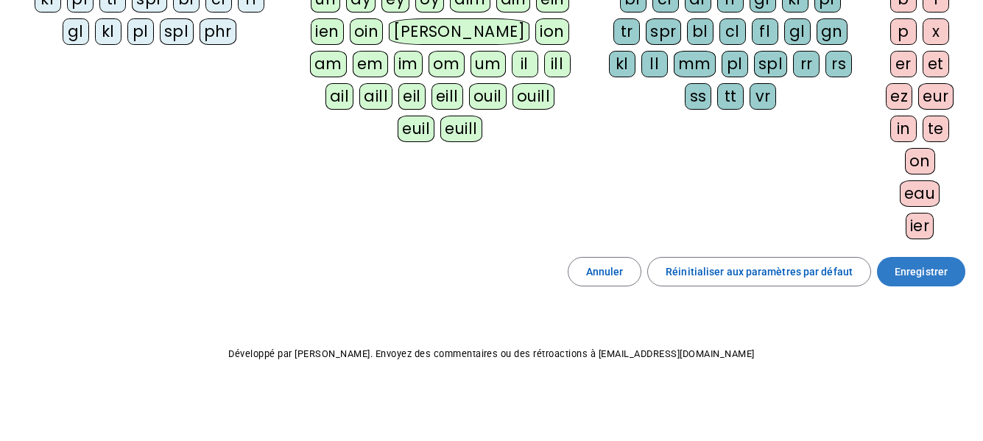
click at [932, 275] on span "Enregistrer" at bounding box center [921, 272] width 53 height 18
